Goal: Task Accomplishment & Management: Manage account settings

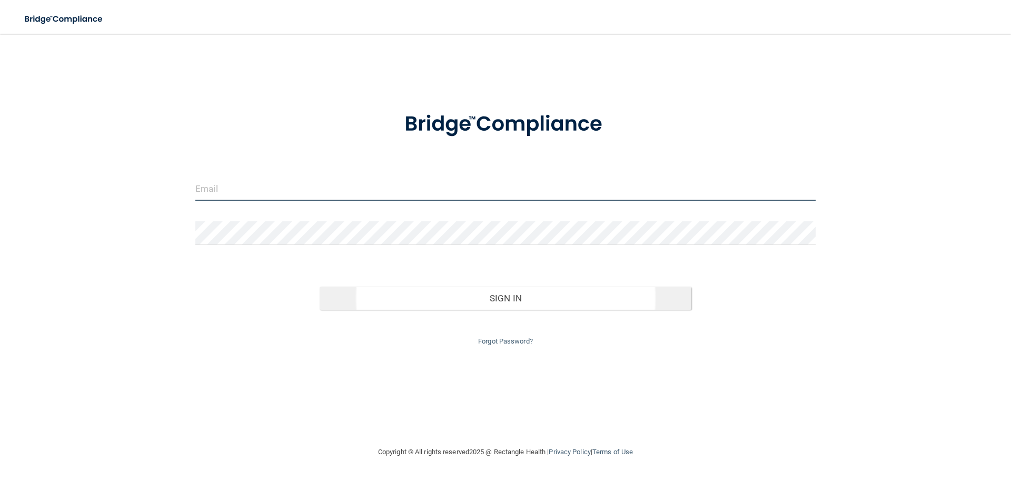
type input "[EMAIL_ADDRESS][DOMAIN_NAME]"
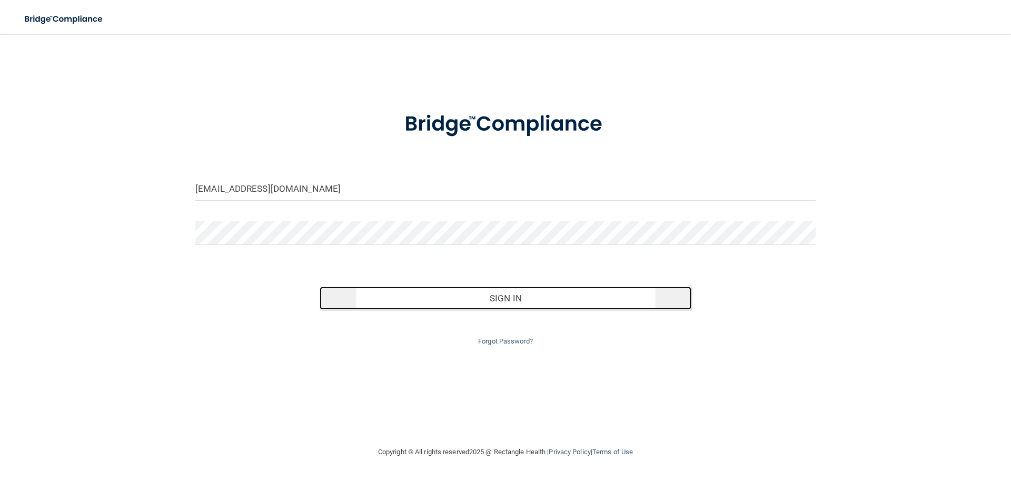
click at [510, 304] on button "Sign In" at bounding box center [506, 297] width 372 height 23
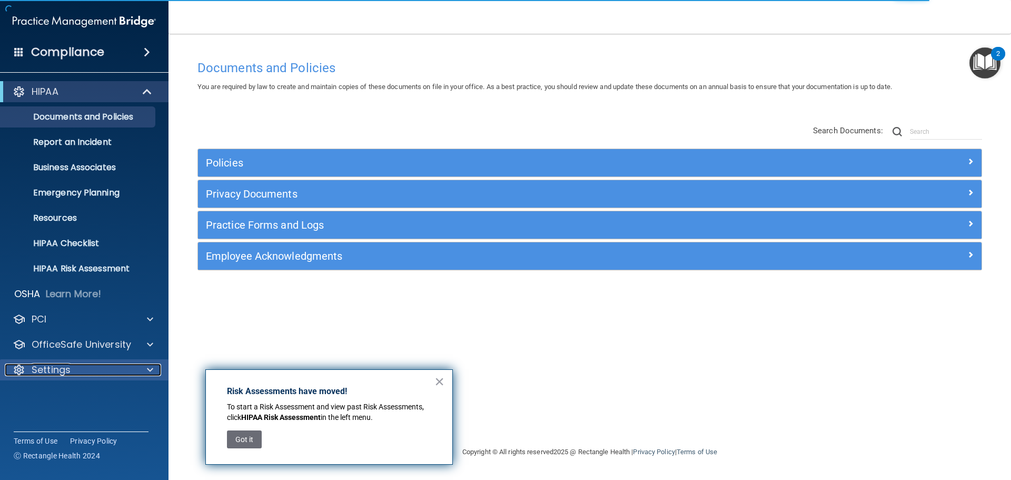
click at [47, 375] on p "Settings" at bounding box center [51, 369] width 39 height 13
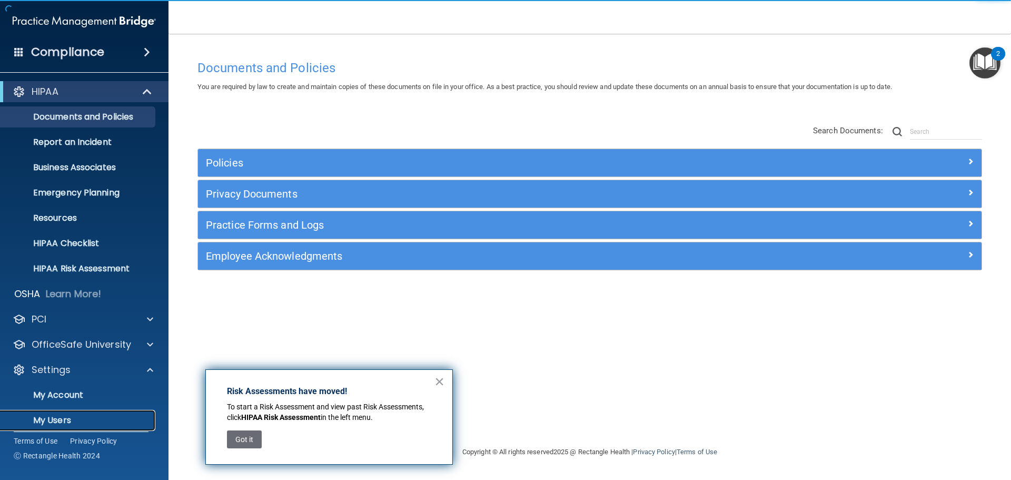
click at [47, 422] on p "My Users" at bounding box center [79, 420] width 144 height 11
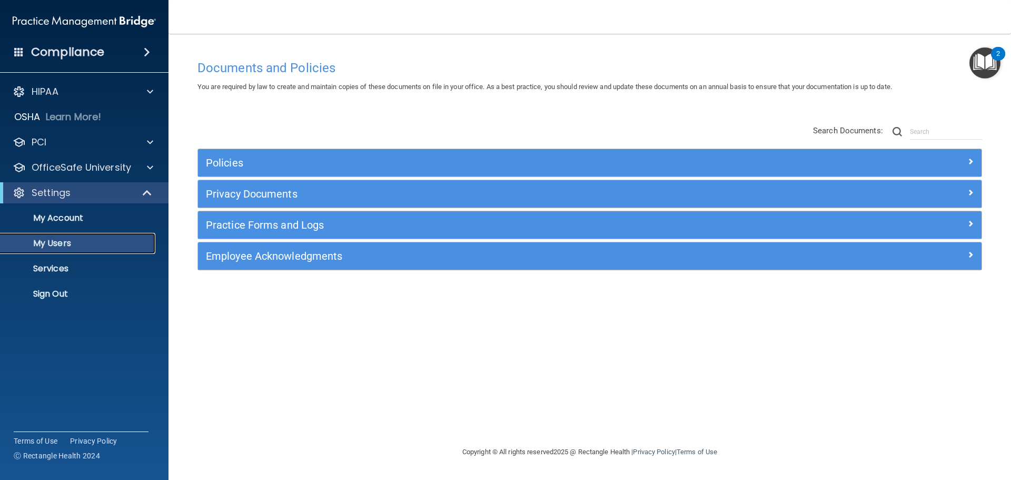
select select "20"
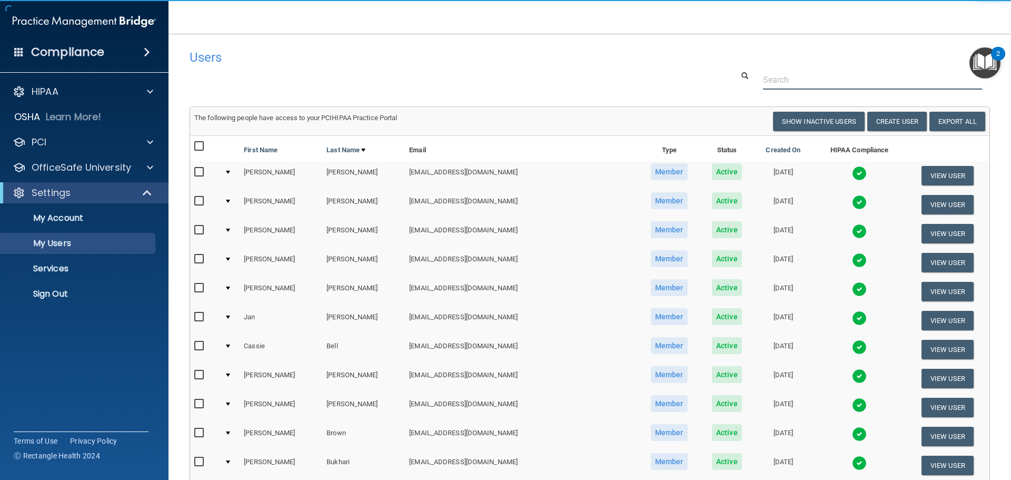
click at [798, 75] on input "text" at bounding box center [872, 79] width 219 height 19
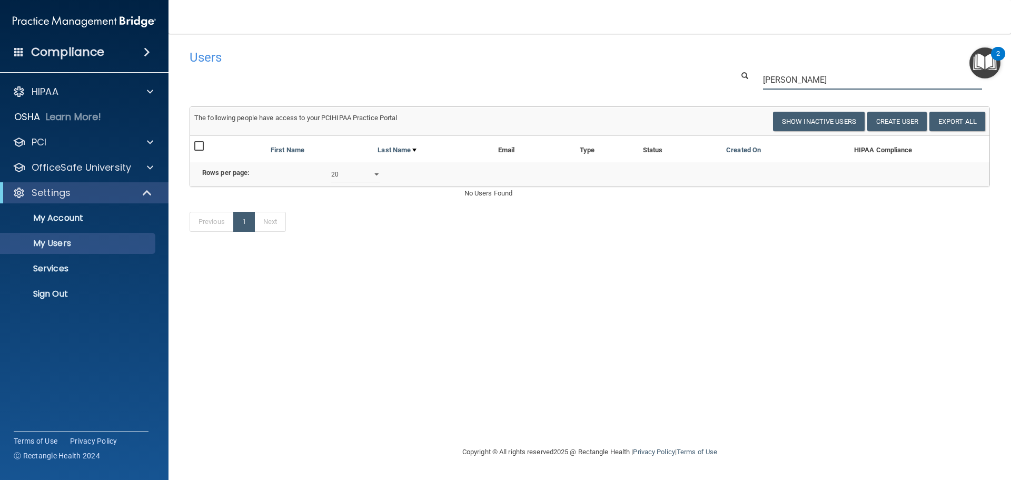
click at [810, 79] on input "[PERSON_NAME]" at bounding box center [872, 79] width 219 height 19
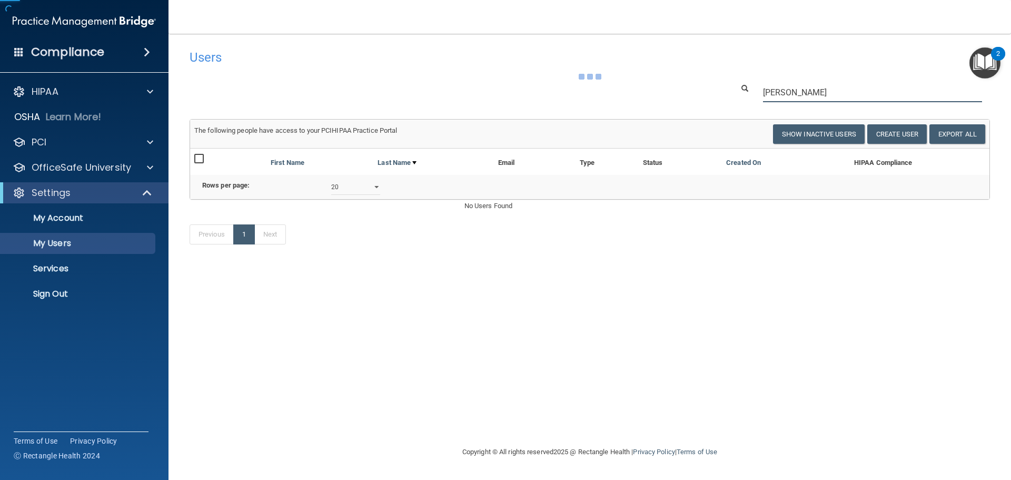
type input "[PERSON_NAME]"
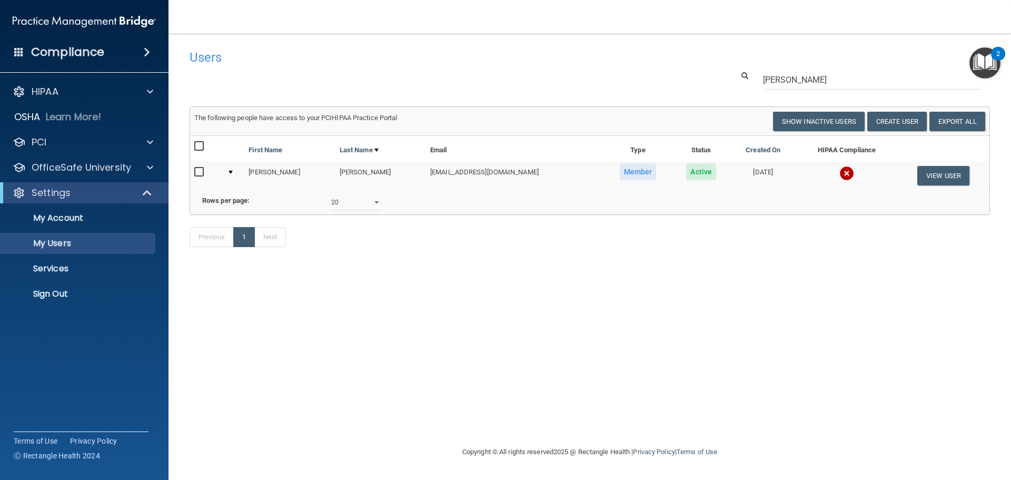
click at [839, 175] on img at bounding box center [846, 173] width 15 height 15
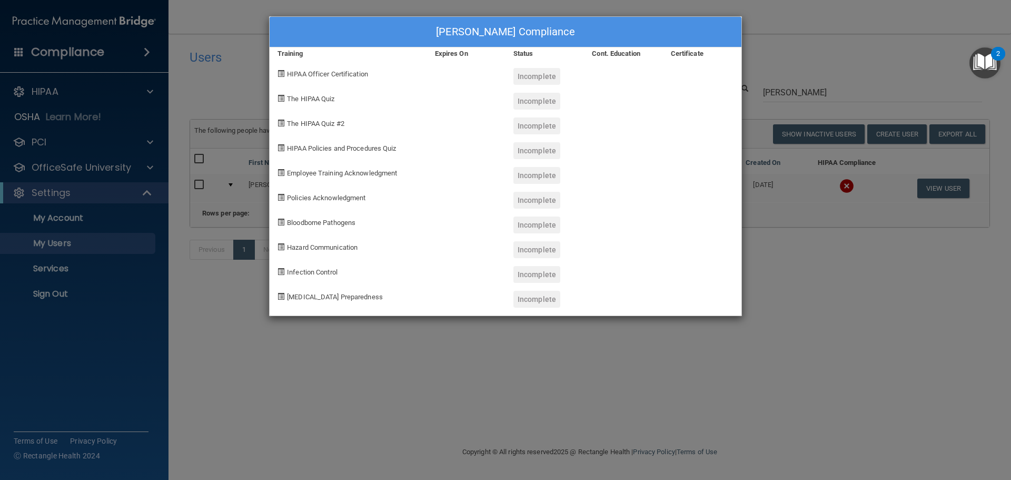
click at [851, 32] on div "[PERSON_NAME] Compliance Training Expires On Status Cont. Education Certificate…" at bounding box center [505, 240] width 1011 height 480
